Goal: Task Accomplishment & Management: Manage account settings

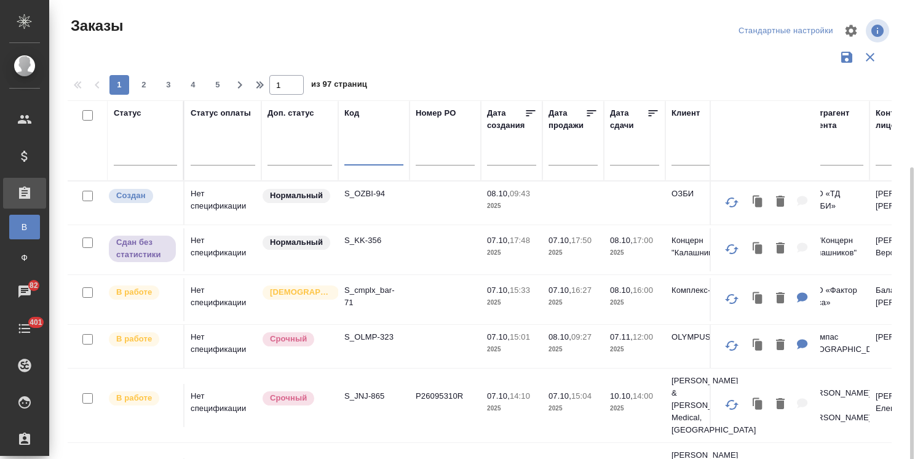
click at [371, 187] on p "S_OZBI-94" at bounding box center [373, 193] width 59 height 12
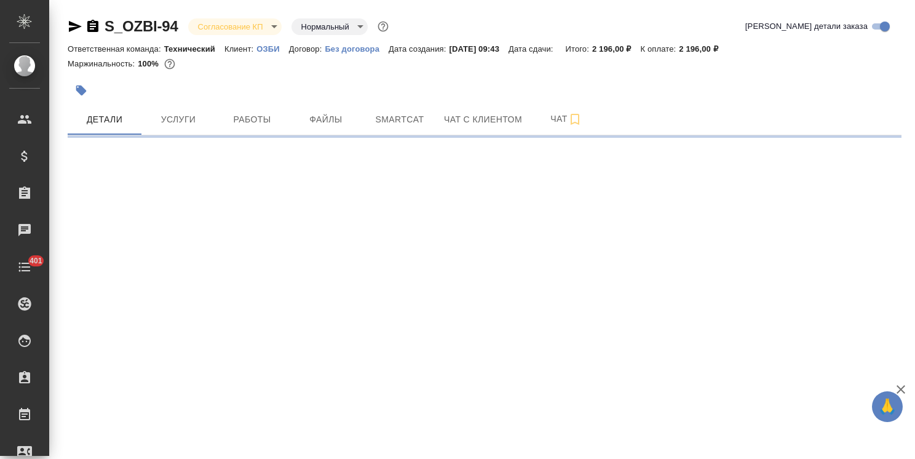
select select "RU"
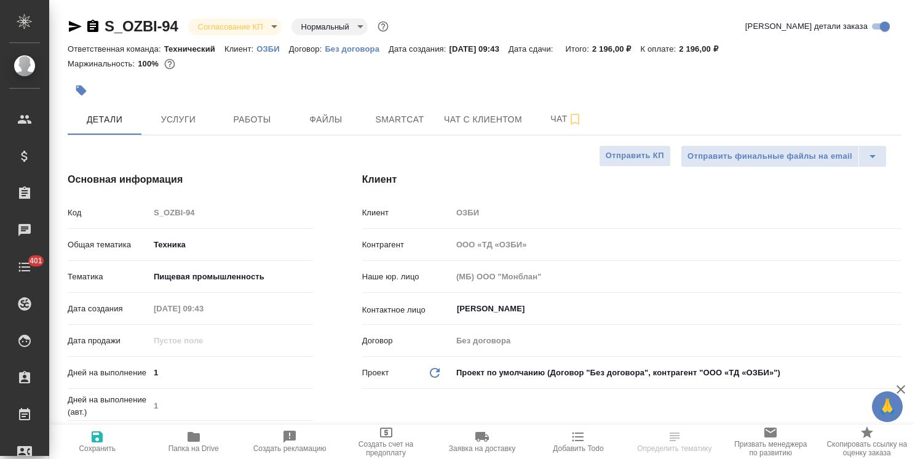
type textarea "x"
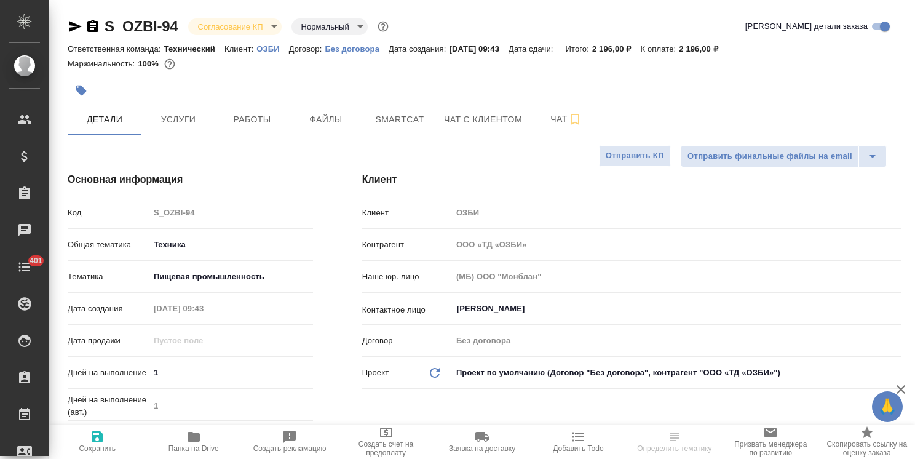
type textarea "x"
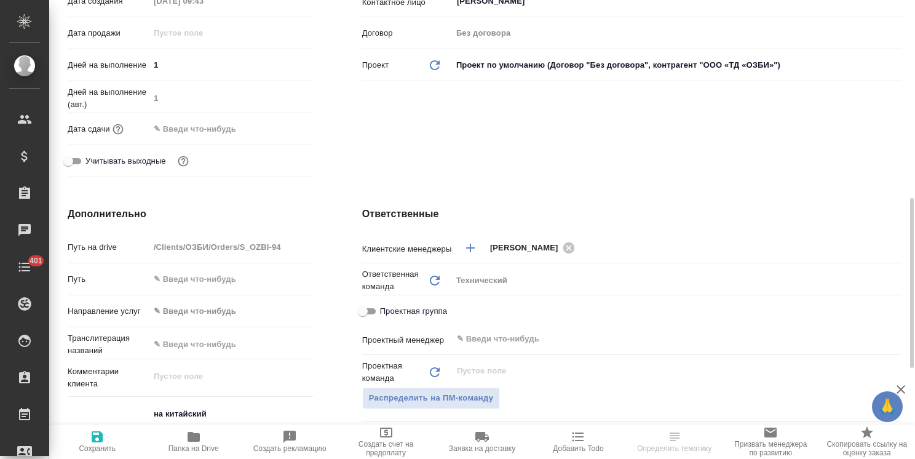
scroll to position [492, 0]
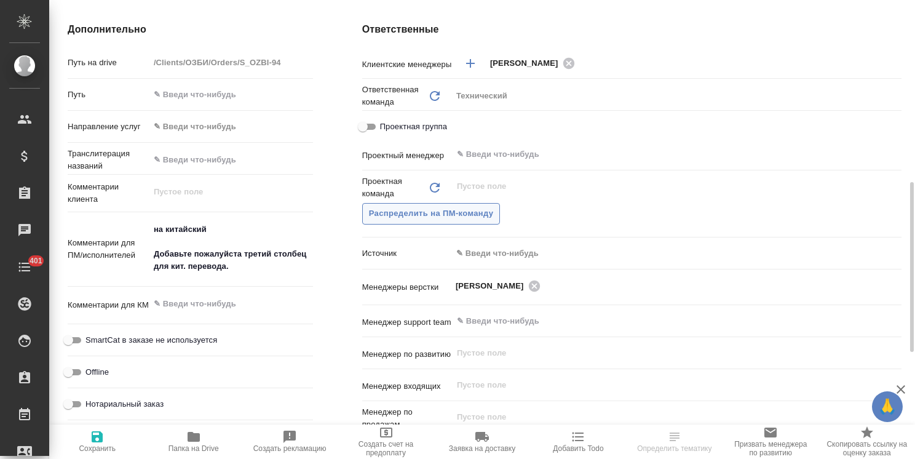
click at [468, 215] on span "Распределить на ПМ-команду" at bounding box center [431, 214] width 125 height 14
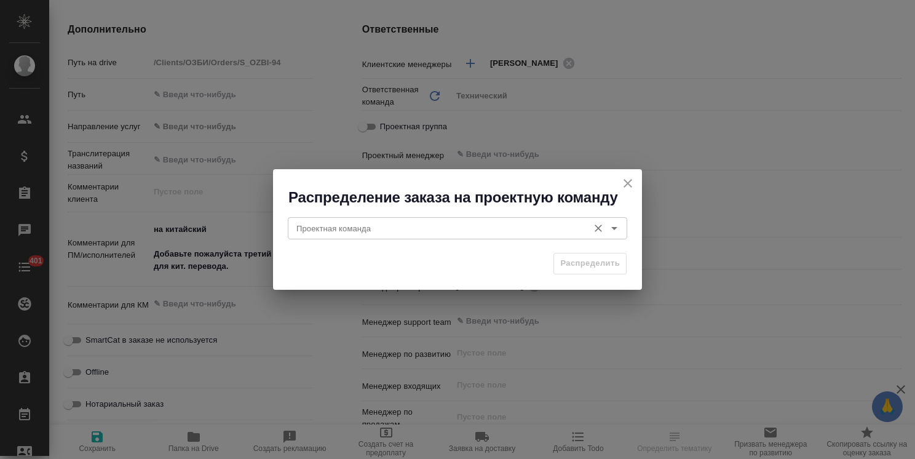
click at [369, 226] on input "Проектная команда" at bounding box center [436, 228] width 291 height 15
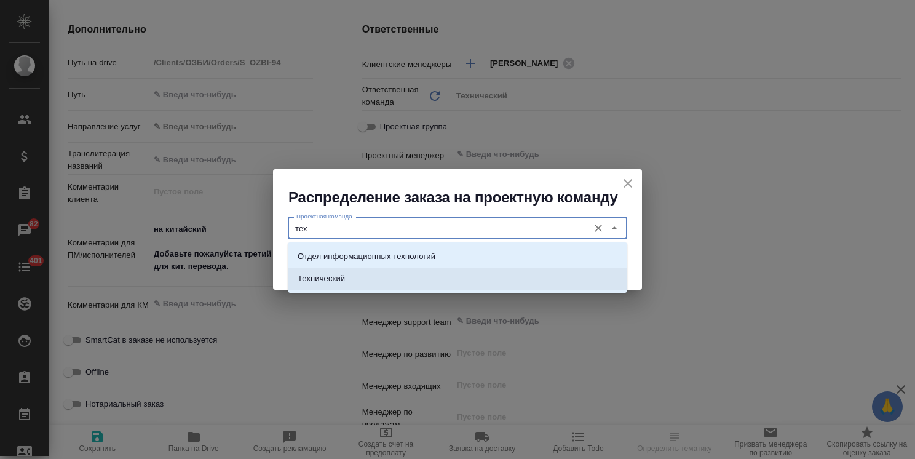
click at [368, 271] on li "Технический" at bounding box center [457, 278] width 339 height 22
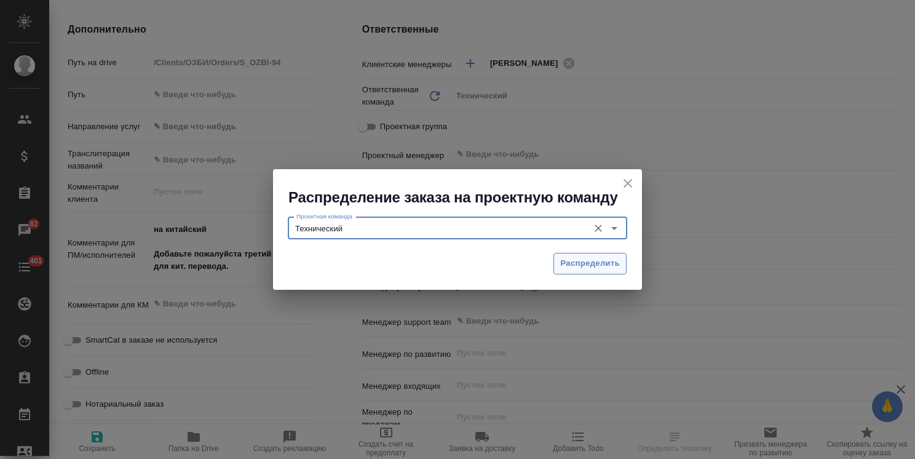
type input "Технический"
click at [609, 261] on span "Распределить" at bounding box center [590, 263] width 60 height 14
type textarea "x"
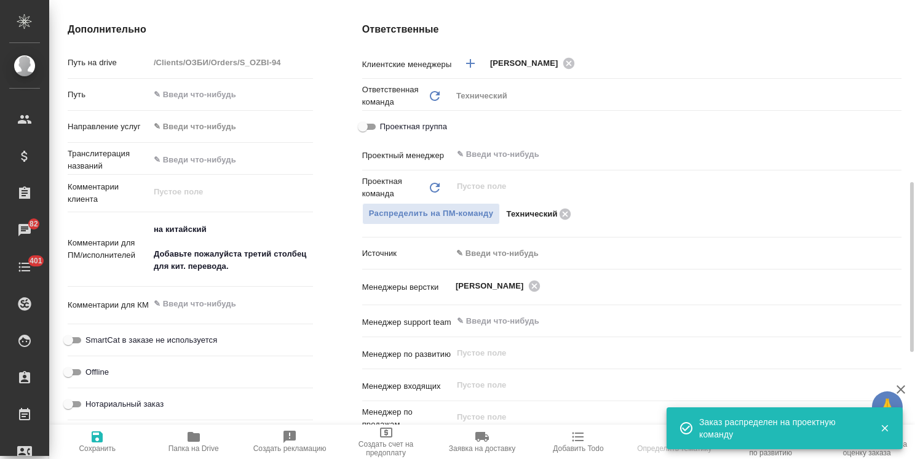
click at [118, 443] on span "Сохранить" at bounding box center [97, 440] width 81 height 23
type textarea "x"
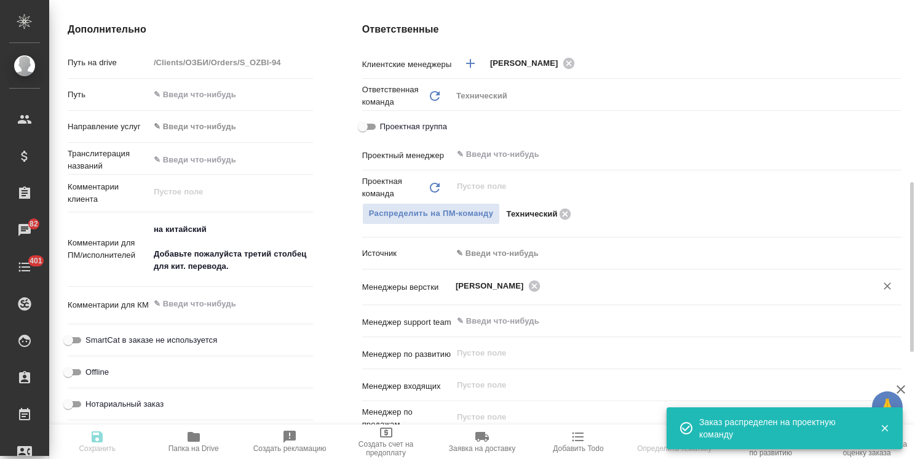
type textarea "x"
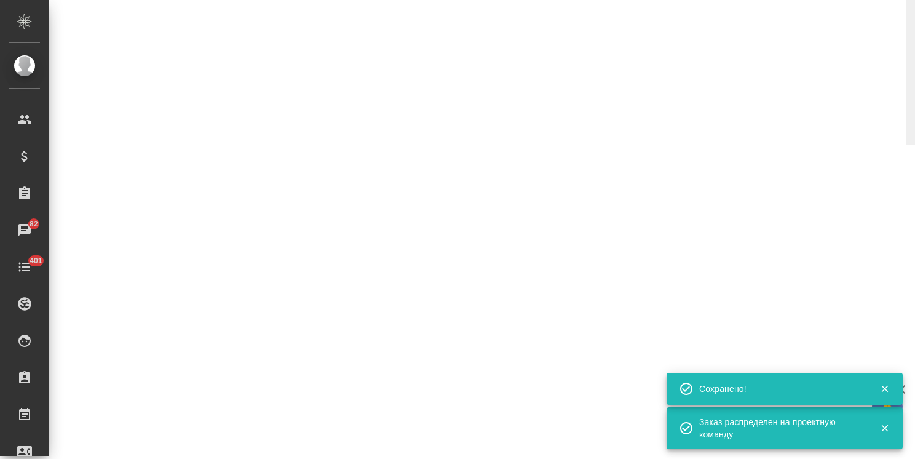
select select "RU"
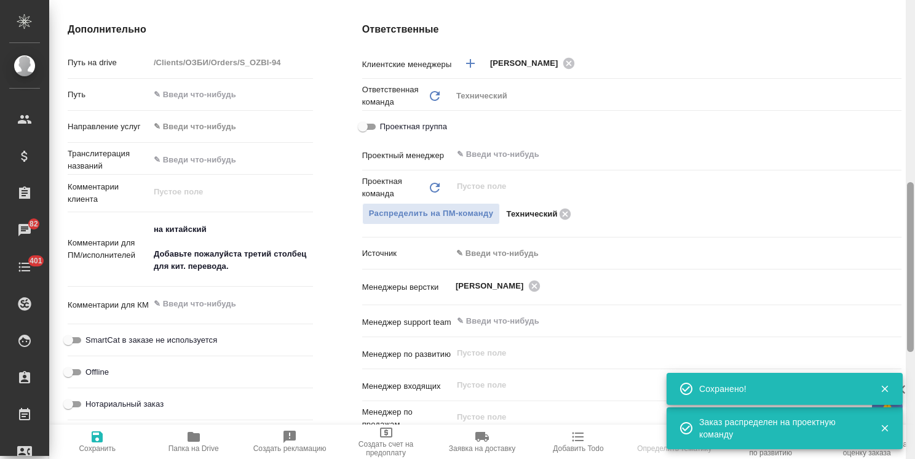
type textarea "x"
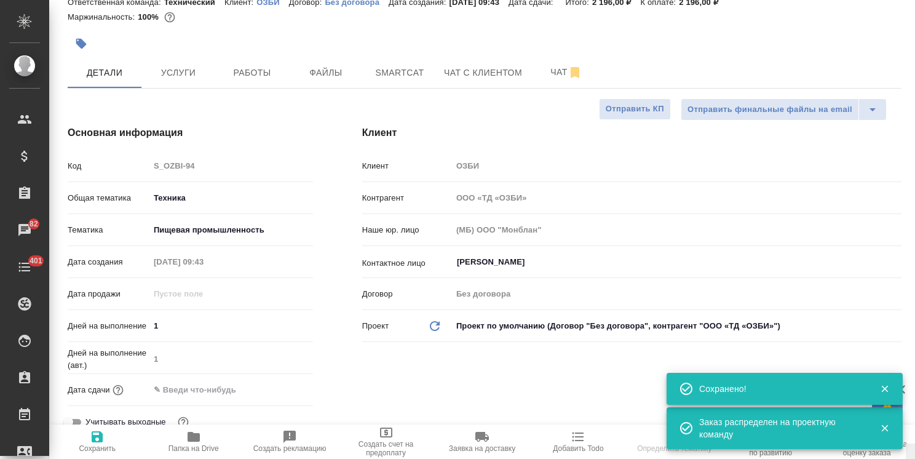
drag, startPoint x: 908, startPoint y: 294, endPoint x: 725, endPoint y: 70, distance: 288.8
click at [876, 75] on div "S_OZBI-94 Согласование КП kpNegotiation Нормальный normal Кратко детали заказа …" at bounding box center [481, 229] width 865 height 459
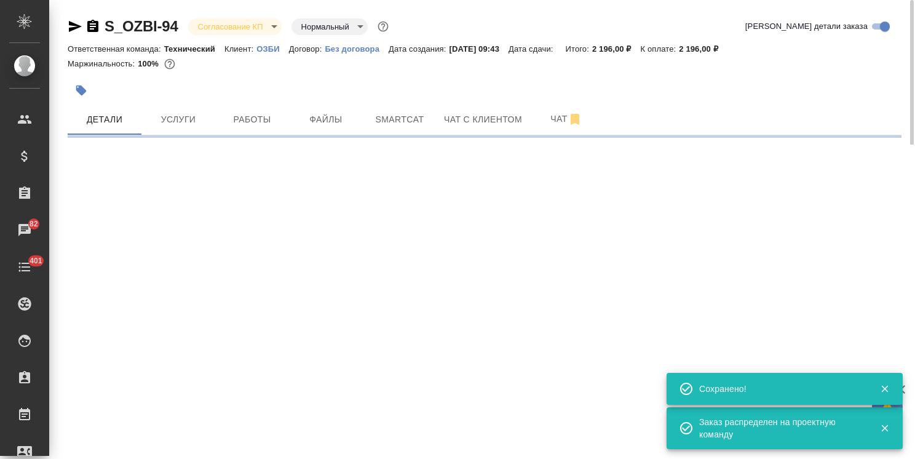
click at [228, 22] on body "🙏 .cls-1 fill:#fff; AWATERA Usmanova Olga Клиенты Спецификации Заказы 82 Чаты 4…" at bounding box center [457, 229] width 915 height 459
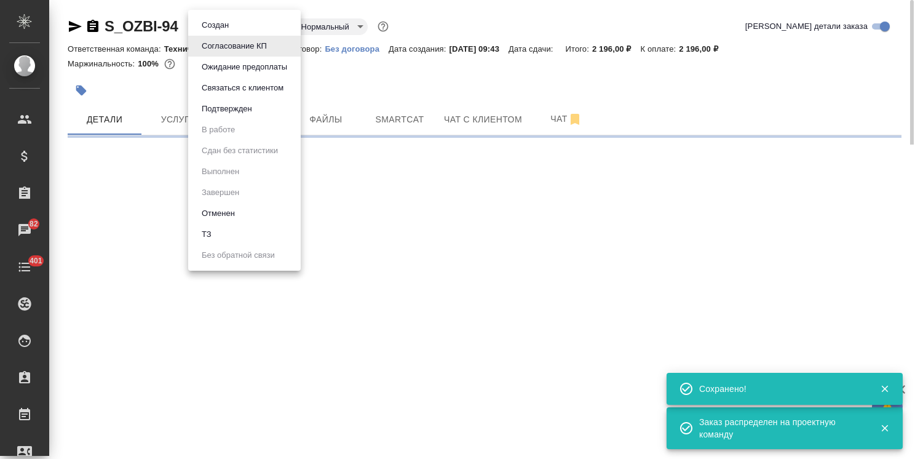
select select "RU"
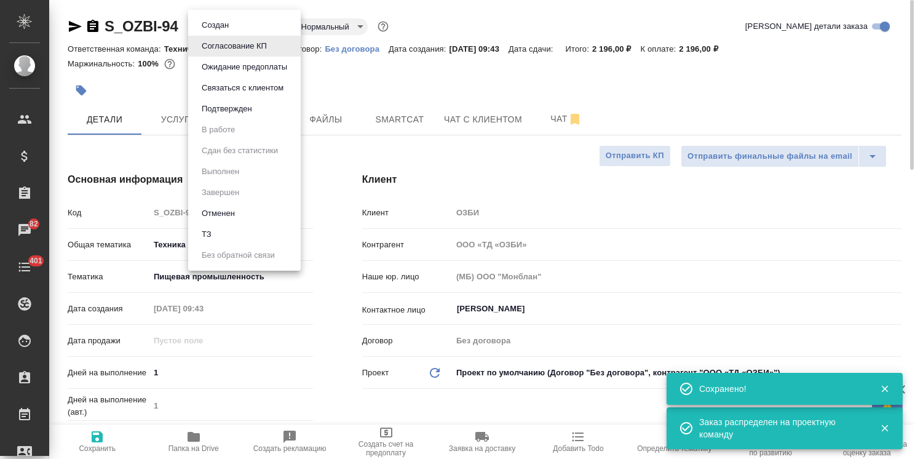
type textarea "x"
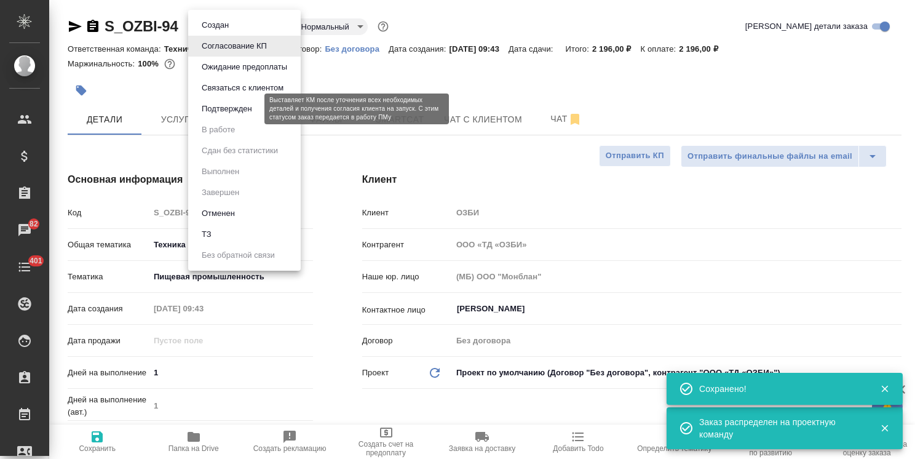
click at [229, 104] on button "Подтвержден" at bounding box center [227, 109] width 58 height 14
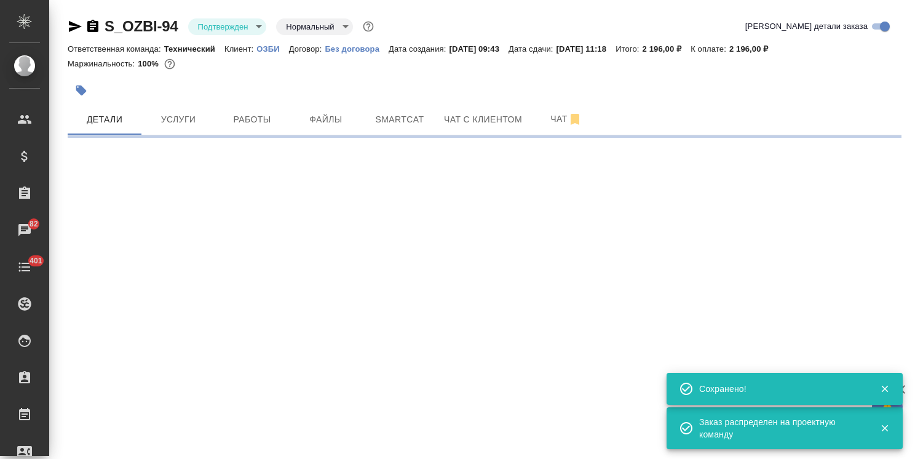
select select "RU"
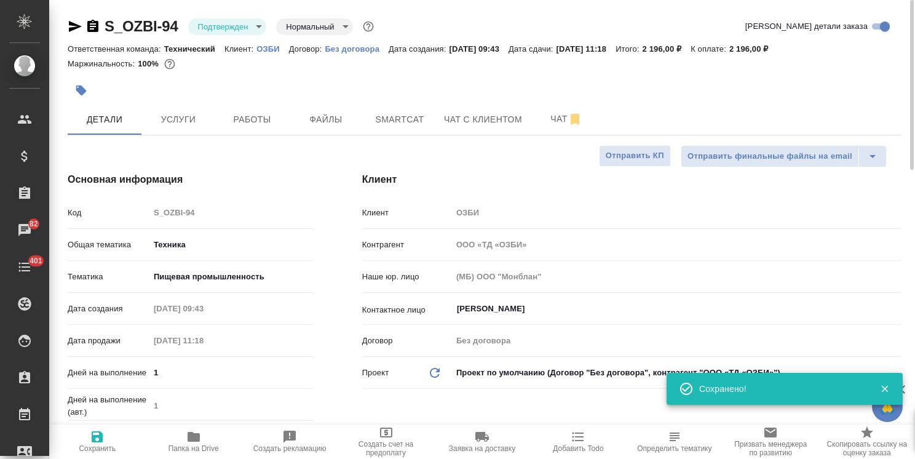
type textarea "x"
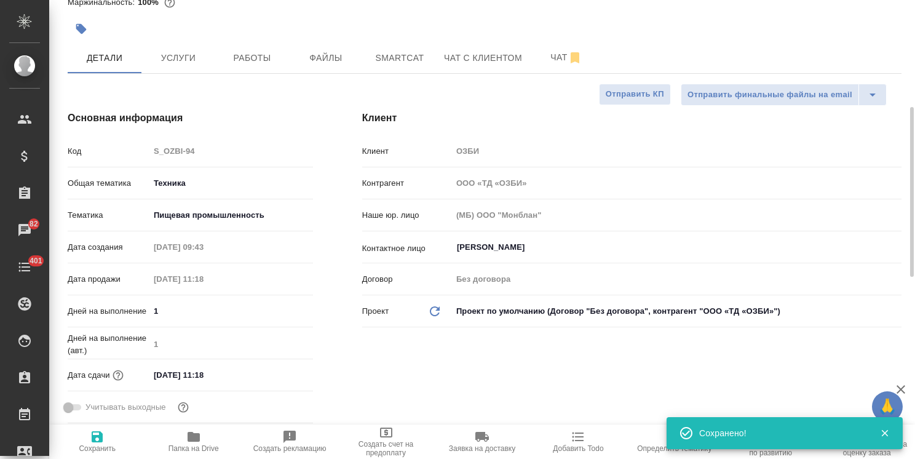
scroll to position [123, 0]
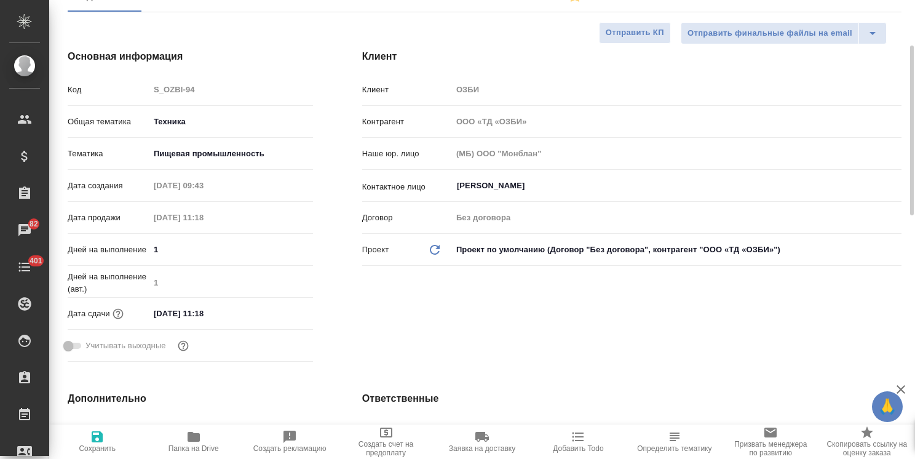
click at [234, 310] on input "09.10.2025 11:18" at bounding box center [203, 313] width 108 height 18
type input "09.10.2025 11:1_"
type textarea "x"
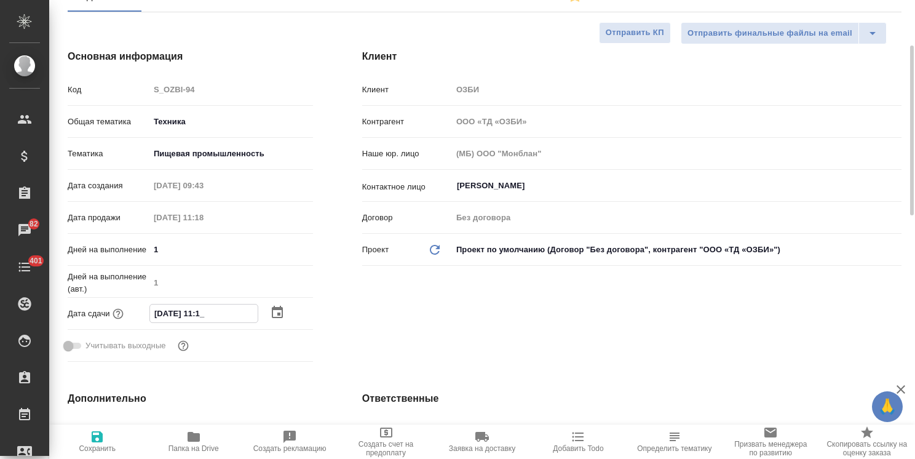
type input "09.10.2025 11:__"
type textarea "x"
type input "09.10.2025 11:0_"
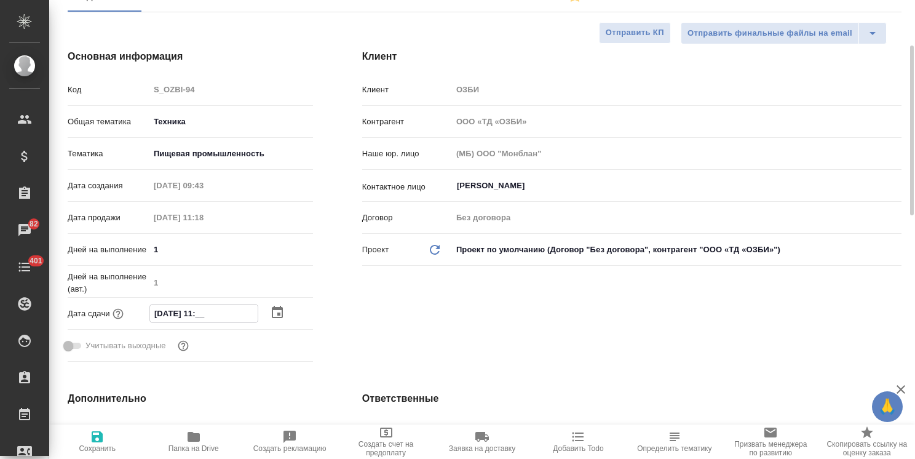
type textarea "x"
type input "09.10.2025 11:00"
type textarea "x"
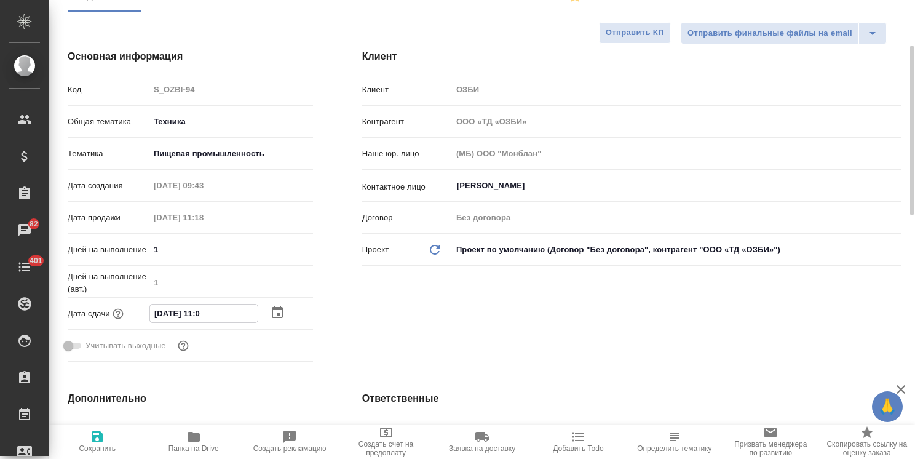
type textarea "x"
type input "09.10.2025 11:00"
click at [106, 445] on span "Сохранить" at bounding box center [97, 448] width 37 height 9
type textarea "x"
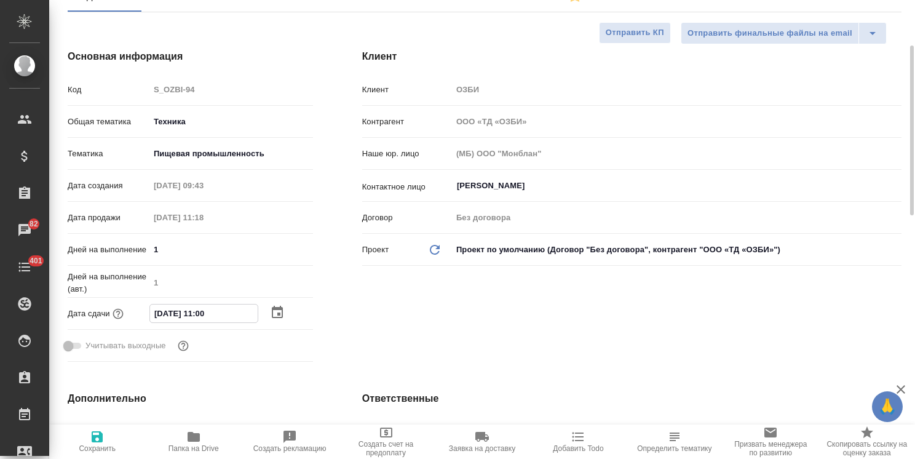
type textarea "x"
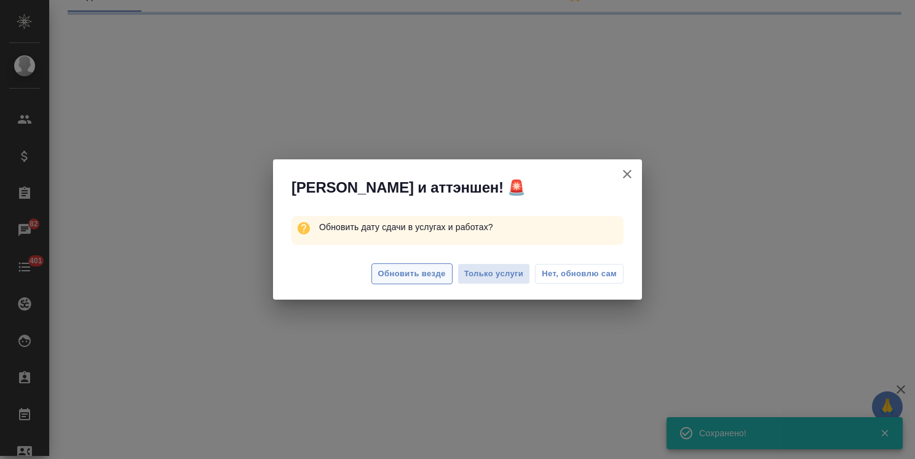
select select "RU"
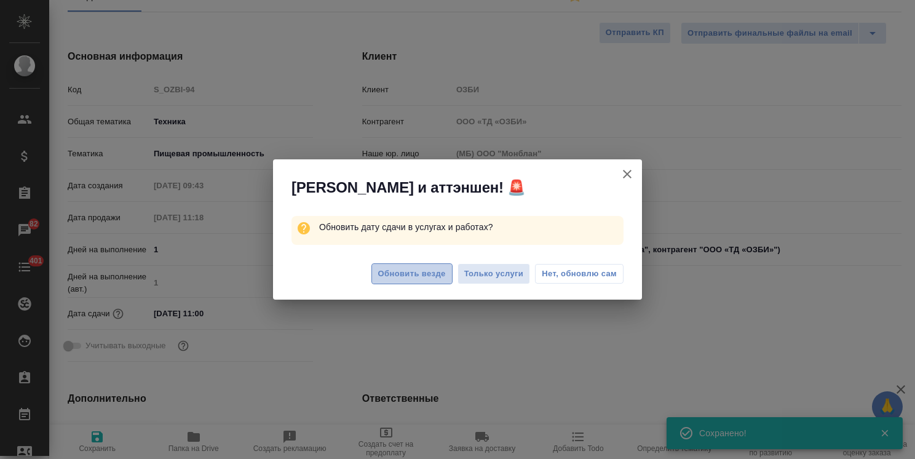
click at [432, 269] on span "Обновить везде" at bounding box center [412, 274] width 68 height 14
type textarea "x"
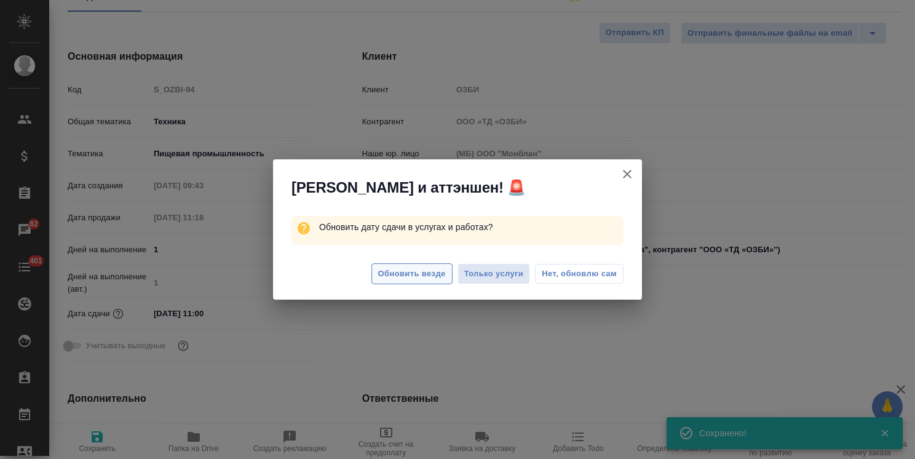
type textarea "x"
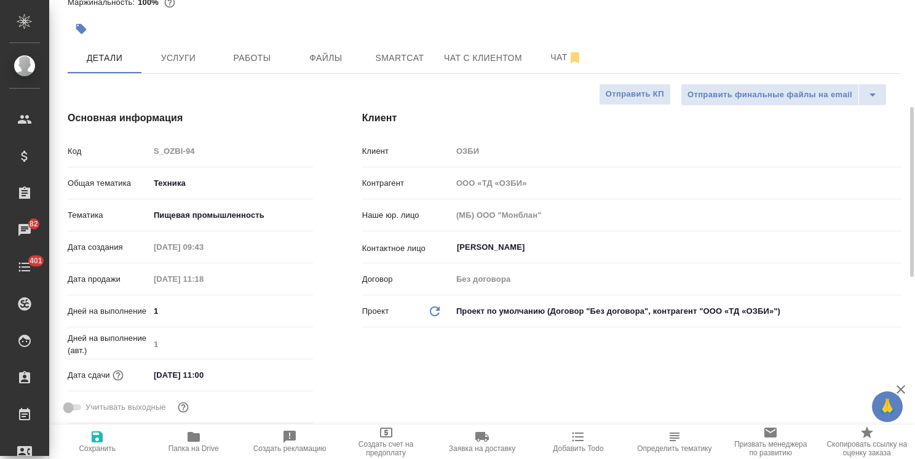
scroll to position [0, 0]
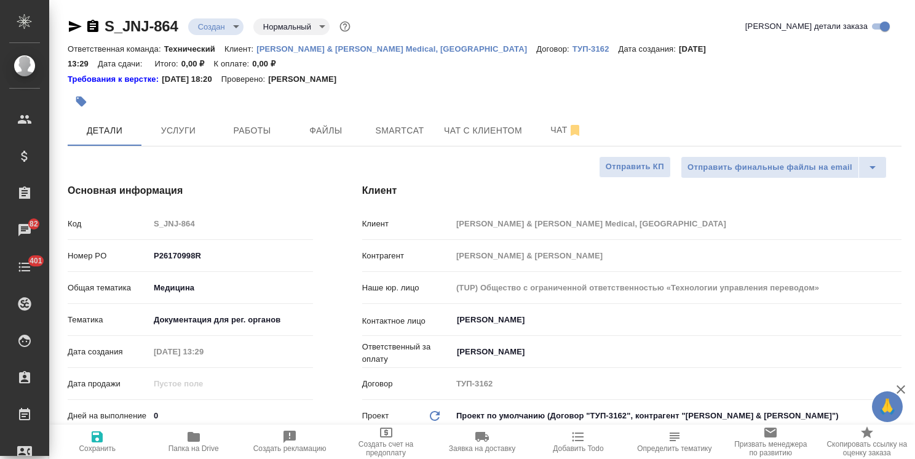
select select "RU"
drag, startPoint x: 179, startPoint y: 14, endPoint x: 119, endPoint y: 18, distance: 60.4
click at [112, 21] on link "S_JNJ-864" at bounding box center [141, 26] width 74 height 17
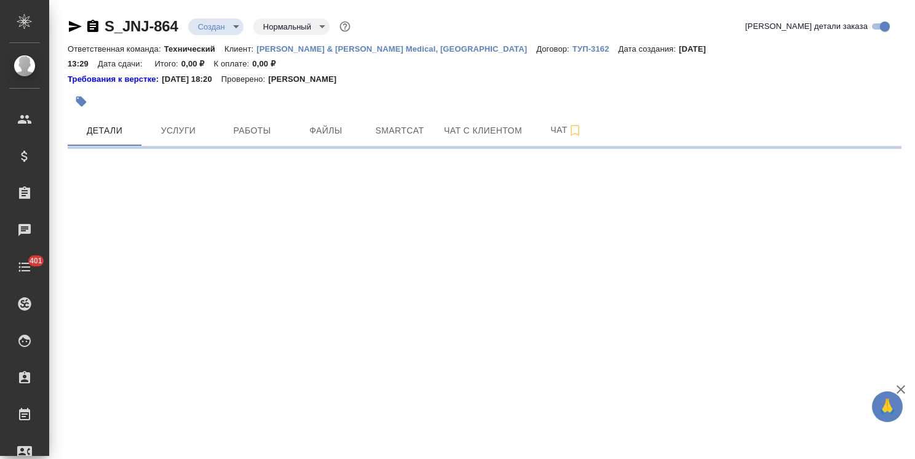
select select "RU"
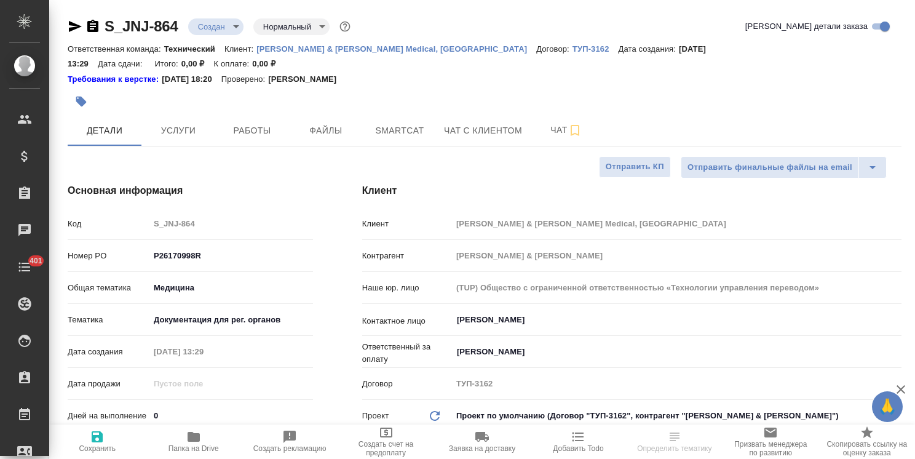
type textarea "x"
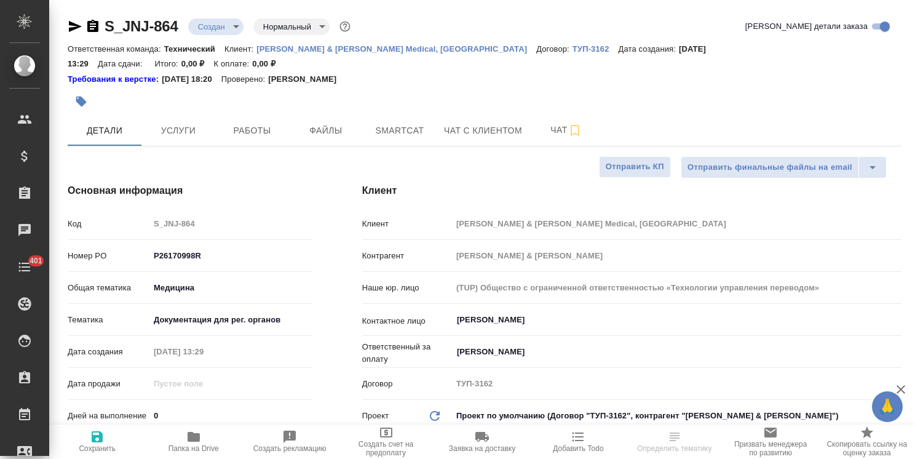
type textarea "x"
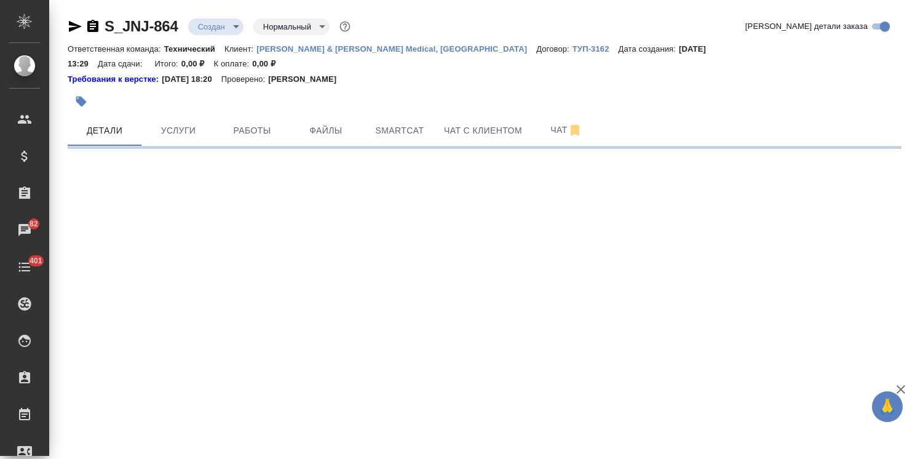
select select "RU"
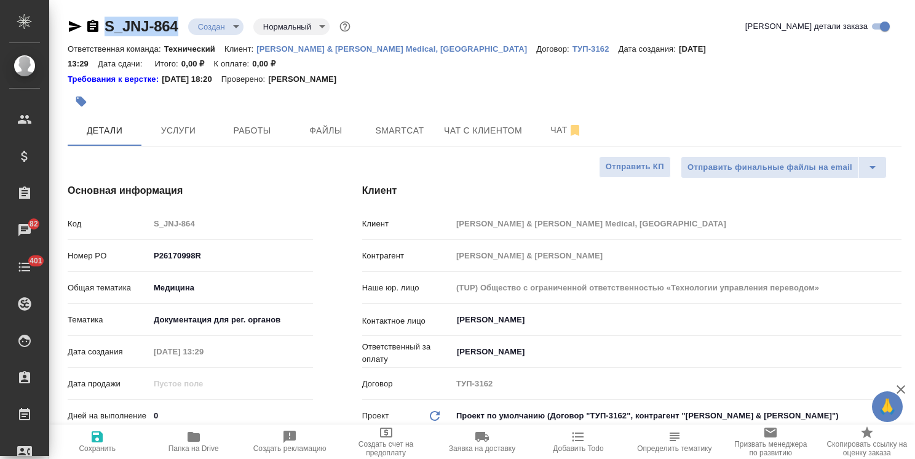
type textarea "x"
drag, startPoint x: 104, startPoint y: 14, endPoint x: 49, endPoint y: 6, distance: 55.4
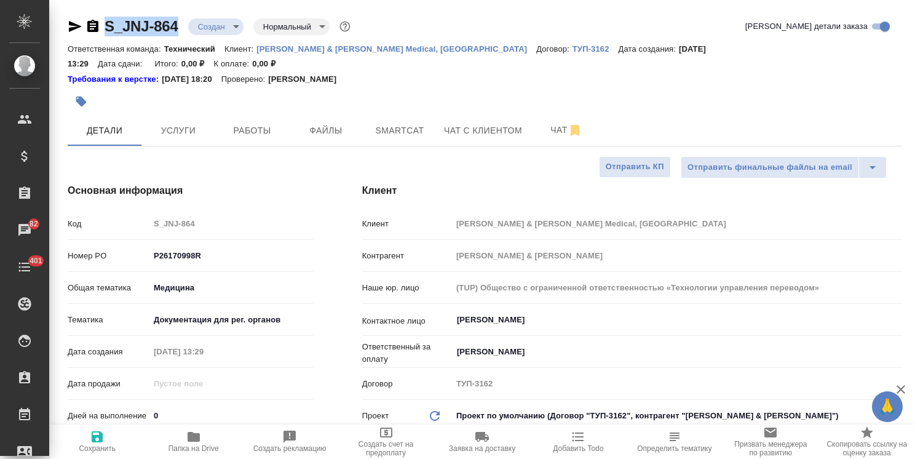
type textarea "x"
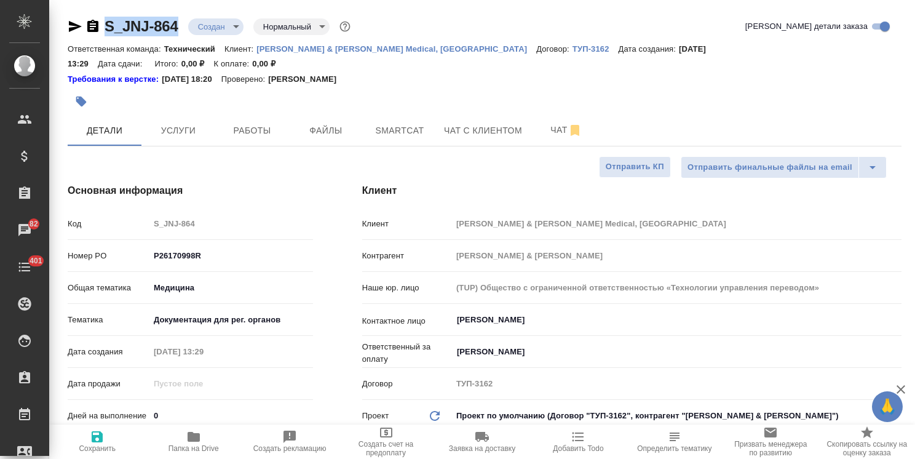
type textarea "x"
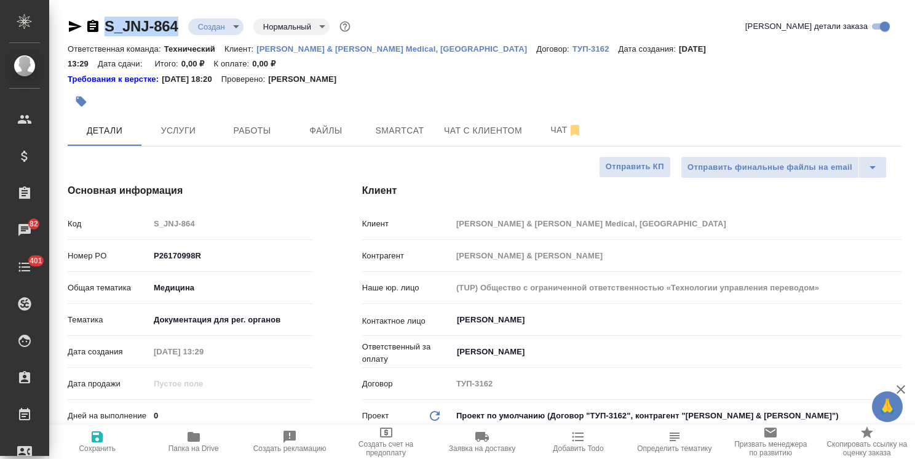
type textarea "x"
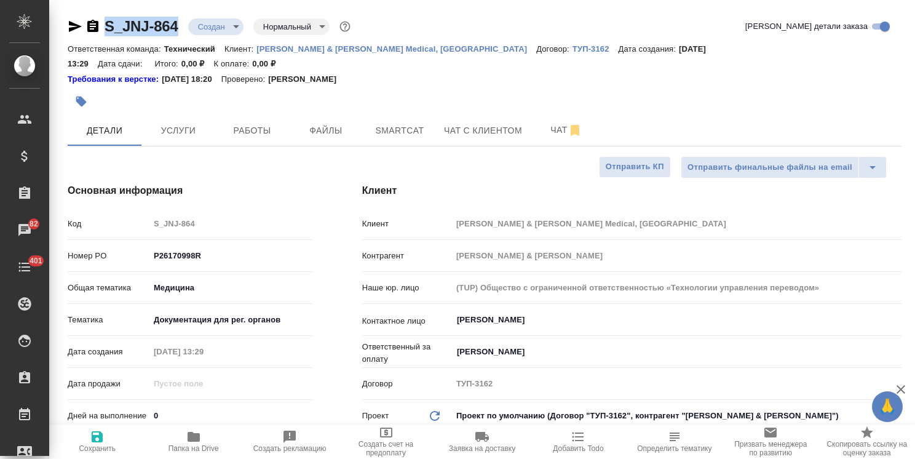
type textarea "x"
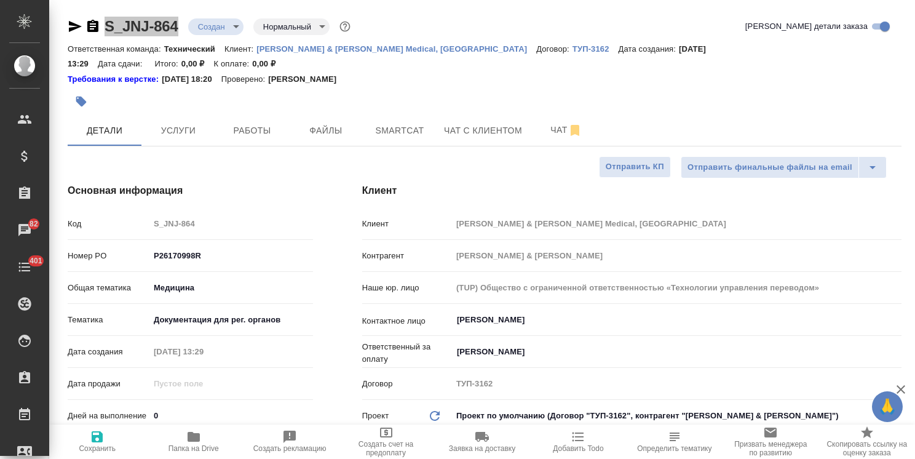
type textarea "x"
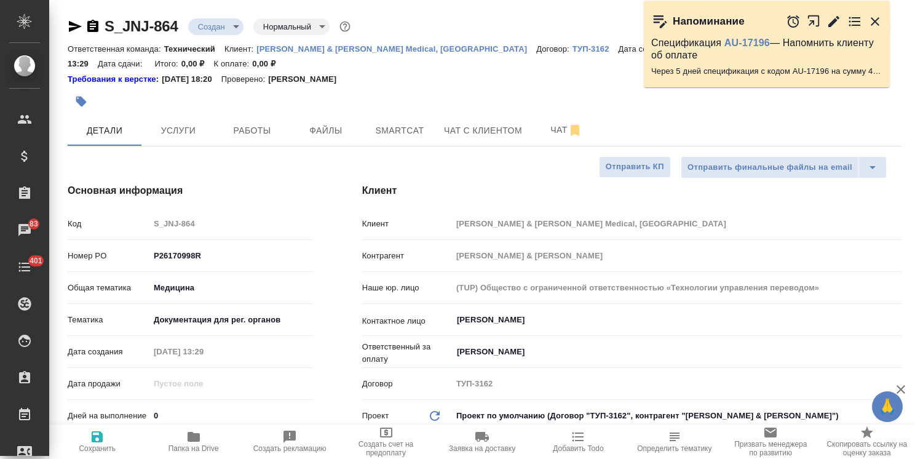
type textarea "x"
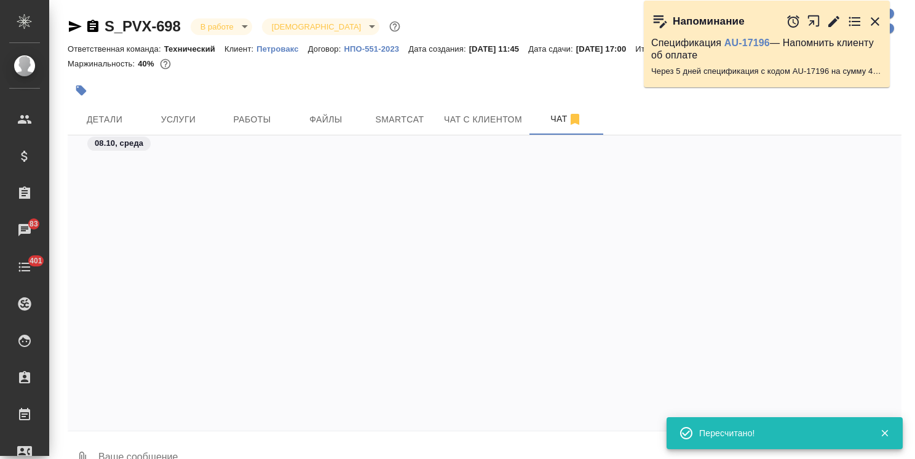
scroll to position [3316, 0]
